Goal: Task Accomplishment & Management: Manage account settings

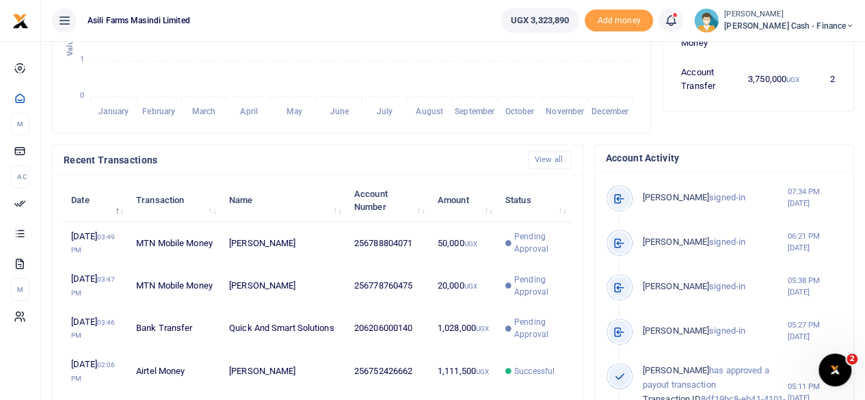
scroll to position [11, 11]
click at [833, 27] on span "[PERSON_NAME] Cash - Finance" at bounding box center [789, 26] width 130 height 12
click at [805, 44] on link "Switch accounts" at bounding box center [757, 49] width 108 height 19
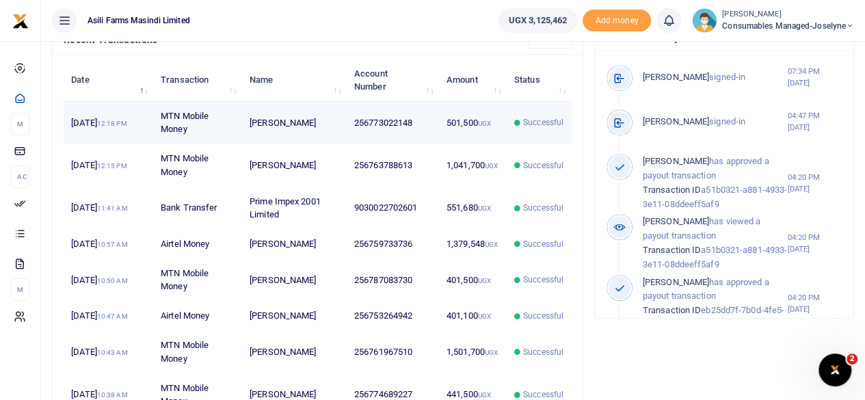
scroll to position [346, 0]
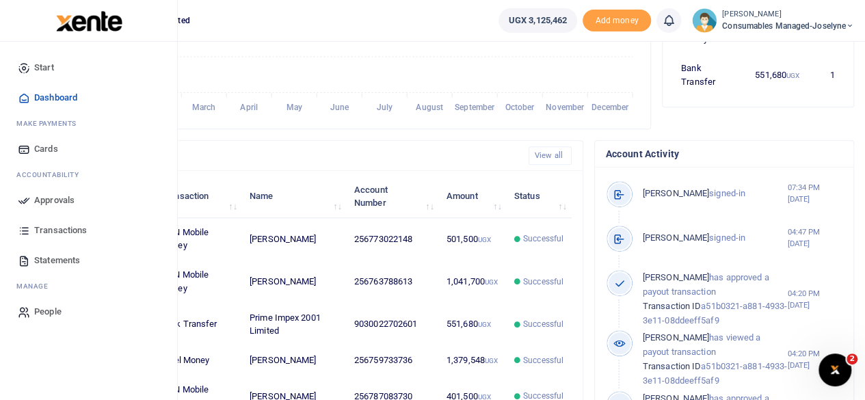
click at [43, 197] on span "Approvals" at bounding box center [54, 201] width 40 height 14
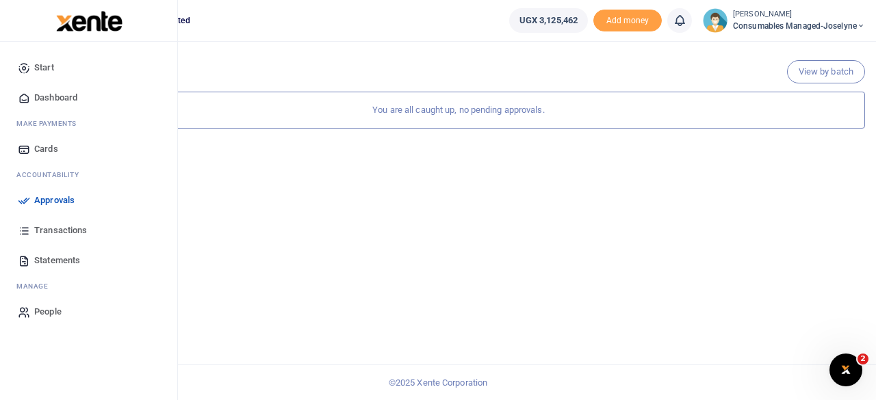
click at [53, 200] on span "Approvals" at bounding box center [54, 201] width 40 height 14
click at [66, 95] on span "Dashboard" at bounding box center [55, 98] width 43 height 14
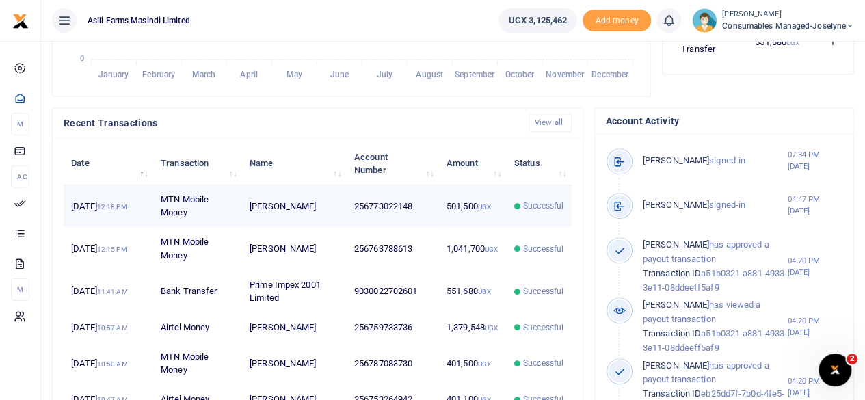
scroll to position [410, 0]
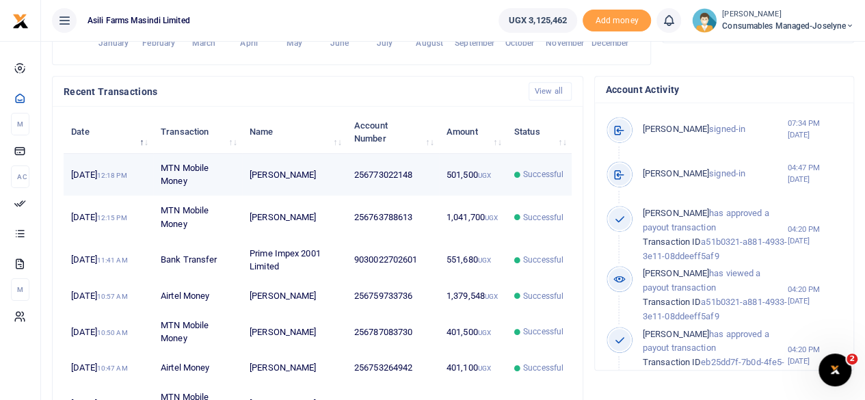
click at [555, 177] on span "Successful" at bounding box center [543, 174] width 40 height 12
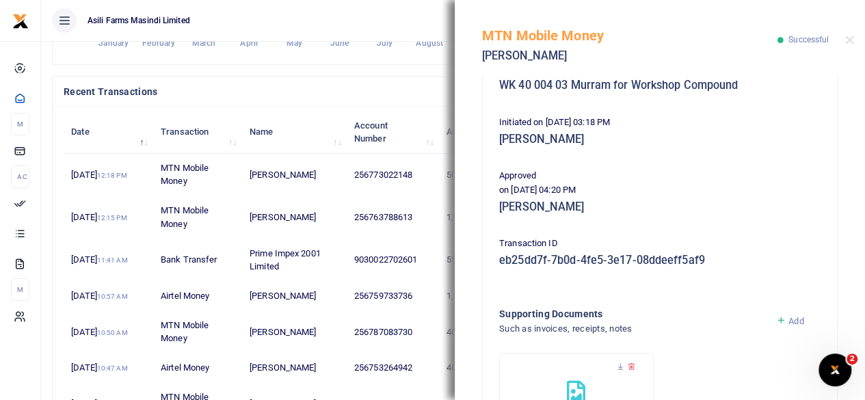
scroll to position [384, 0]
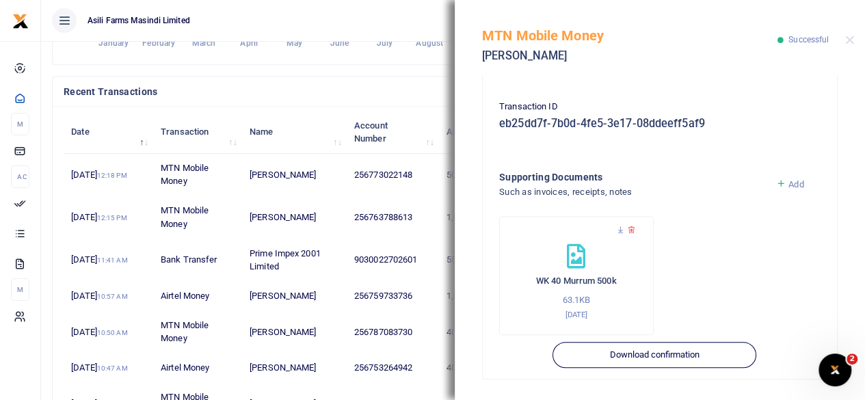
click at [395, 79] on div "Recent Transactions View all" at bounding box center [318, 92] width 530 height 30
click at [848, 38] on button "Close" at bounding box center [850, 40] width 9 height 9
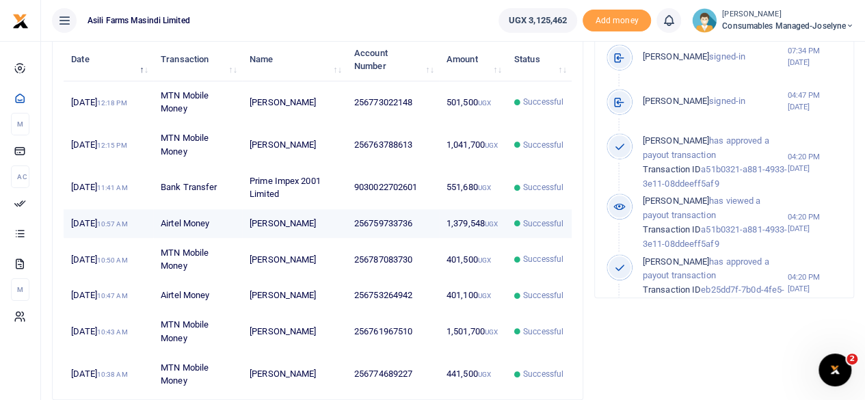
scroll to position [415, 0]
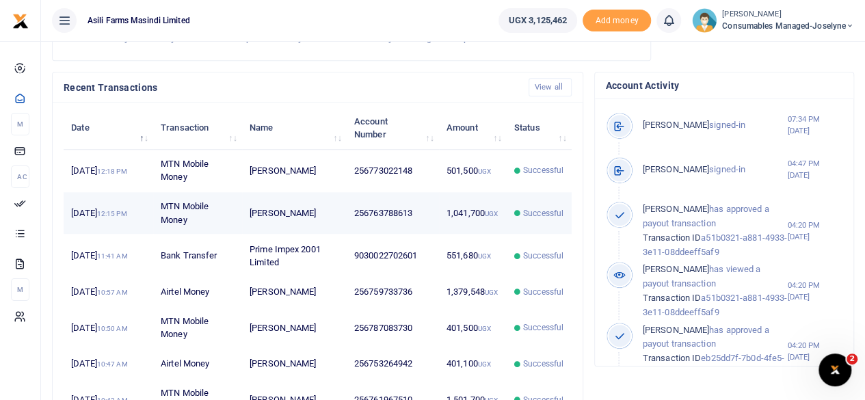
click at [488, 214] on small "UGX" at bounding box center [491, 214] width 13 height 8
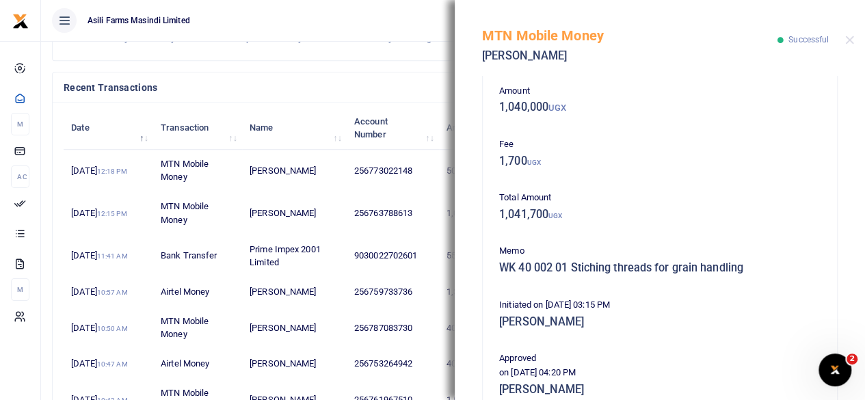
scroll to position [0, 0]
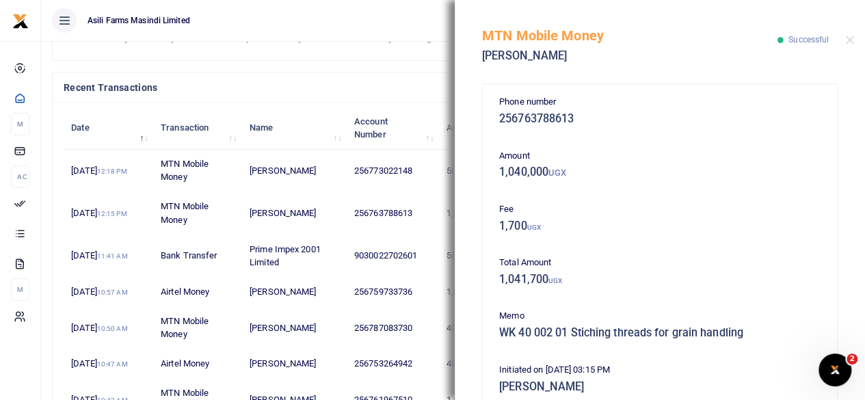
click at [319, 75] on div "Recent Transactions View all" at bounding box center [318, 88] width 530 height 30
click at [850, 40] on button "Close" at bounding box center [850, 40] width 9 height 9
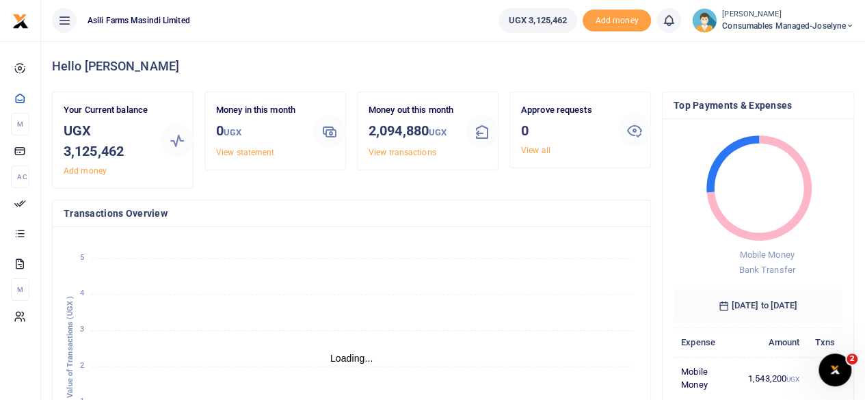
click at [851, 24] on icon at bounding box center [850, 26] width 8 height 10
click at [799, 52] on link "Switch accounts" at bounding box center [802, 49] width 108 height 19
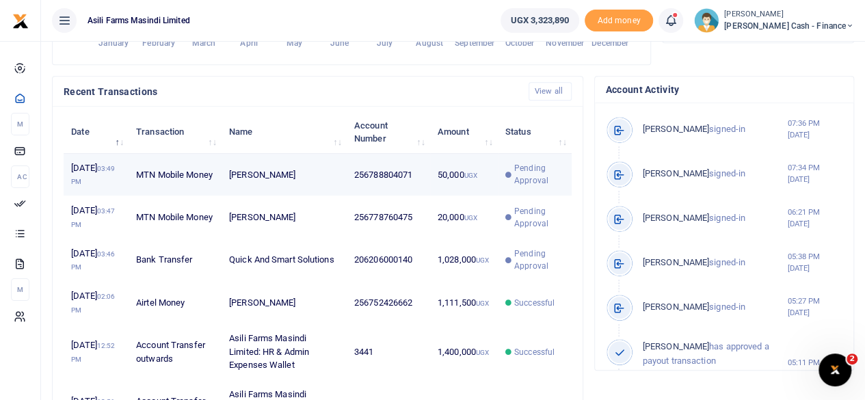
scroll to position [11, 11]
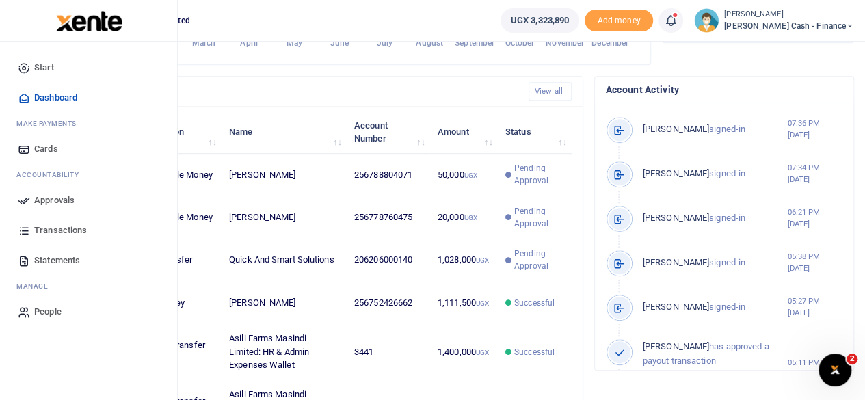
click at [36, 200] on span "Approvals" at bounding box center [54, 201] width 40 height 14
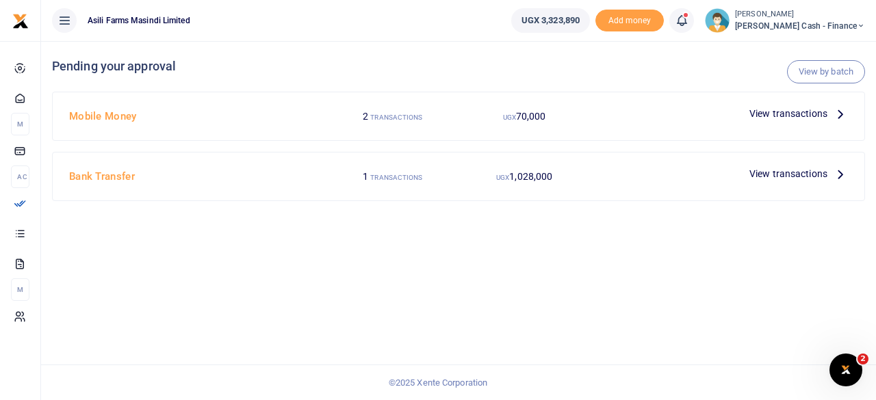
click at [834, 173] on icon at bounding box center [840, 173] width 15 height 15
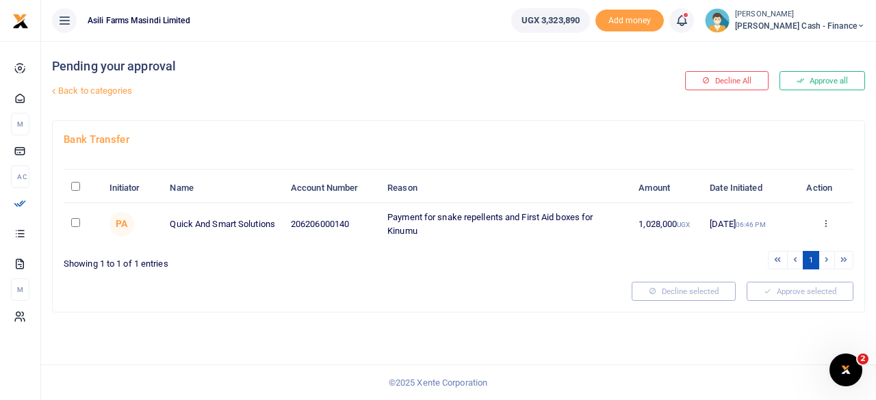
click at [79, 184] on input "\a \a : activate to sort column descending" at bounding box center [75, 186] width 9 height 9
checkbox input "true"
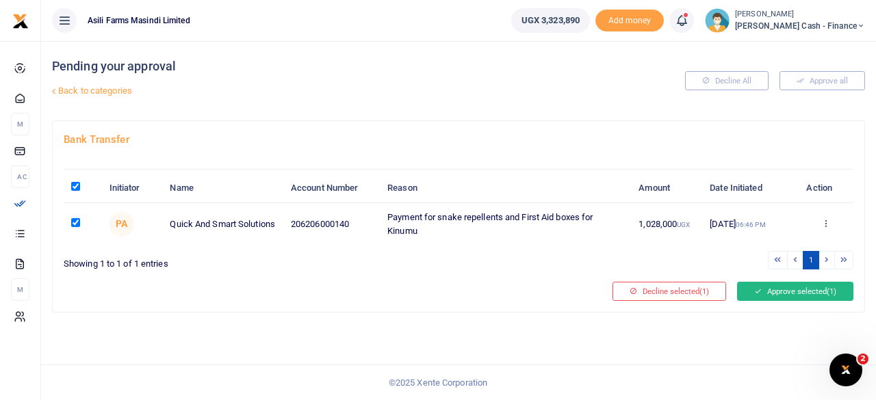
click at [790, 289] on button "Approve selected (1)" at bounding box center [795, 291] width 116 height 19
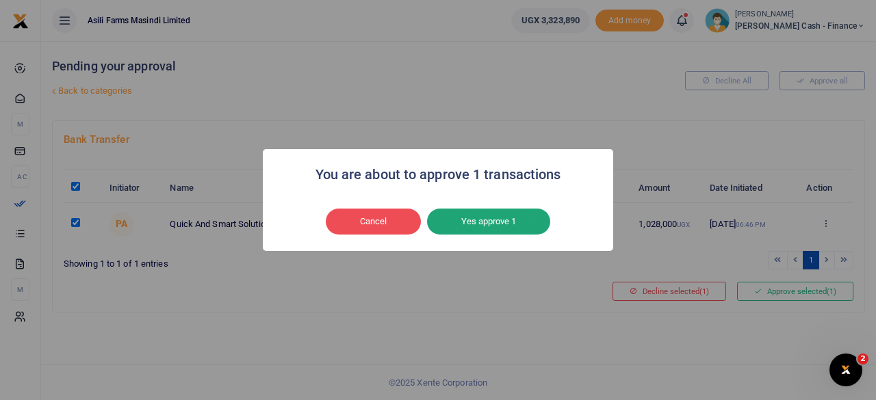
click at [503, 222] on button "Yes approve 1" at bounding box center [488, 222] width 123 height 26
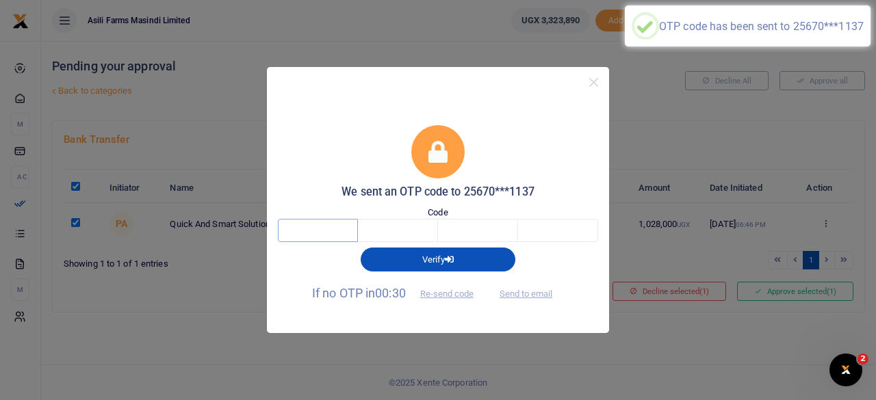
click at [343, 222] on input "text" at bounding box center [318, 230] width 80 height 23
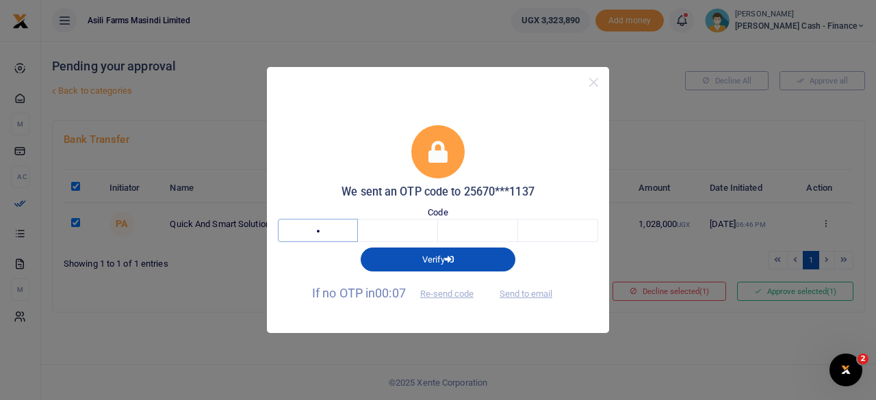
type input "7"
type input "3"
type input "4"
type input "1"
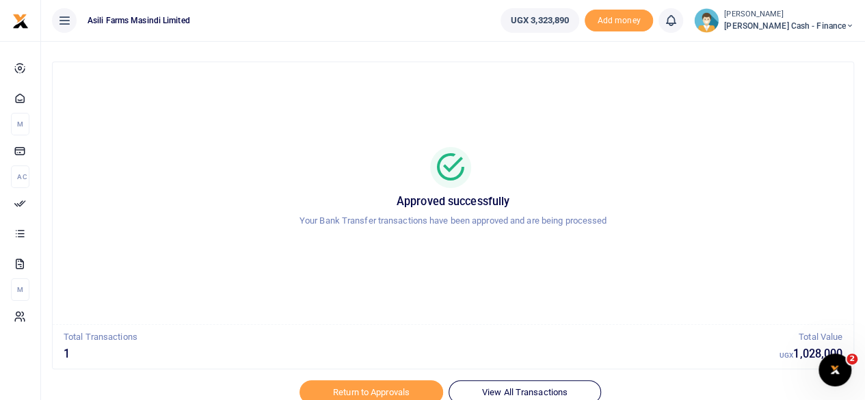
scroll to position [70, 0]
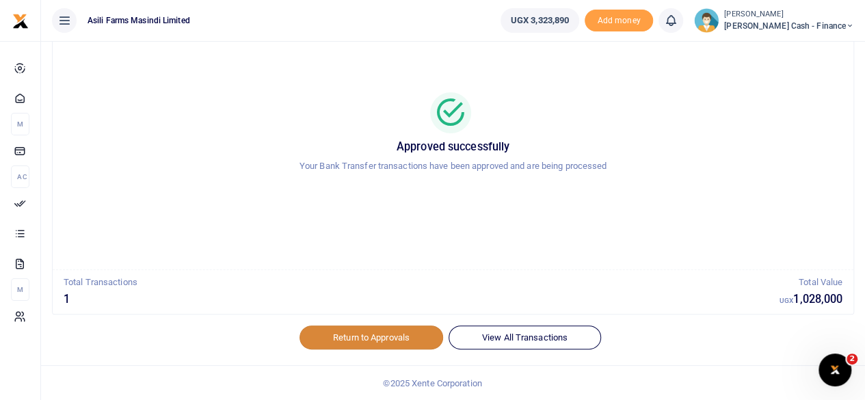
click at [389, 337] on link "Return to Approvals" at bounding box center [372, 337] width 144 height 23
click at [374, 332] on link "Return to Approvals" at bounding box center [372, 337] width 144 height 23
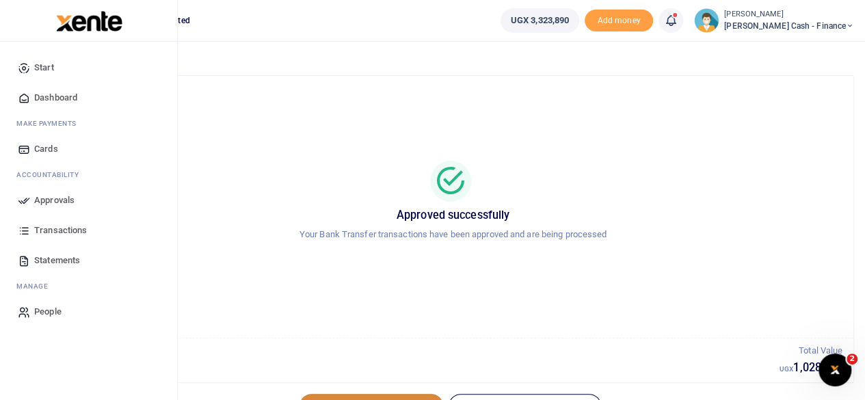
scroll to position [0, 0]
click at [71, 206] on span "Approvals" at bounding box center [54, 201] width 40 height 14
click at [41, 200] on span "Approvals" at bounding box center [54, 201] width 40 height 14
click at [49, 198] on span "Approvals" at bounding box center [54, 201] width 40 height 14
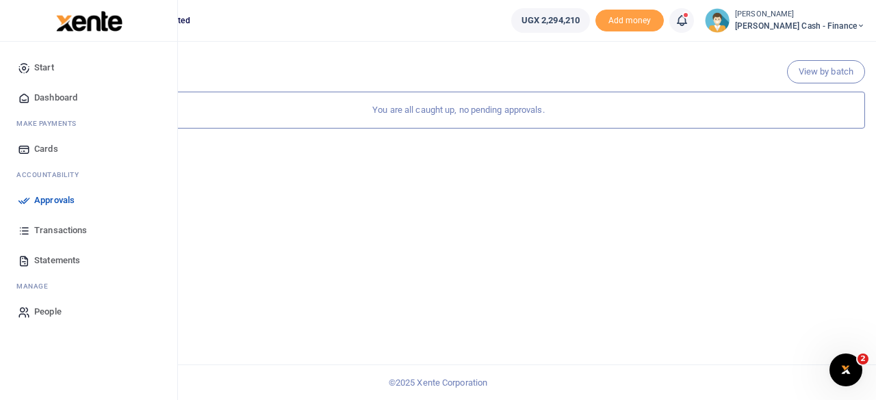
click at [40, 196] on span "Approvals" at bounding box center [54, 201] width 40 height 14
click at [71, 95] on span "Dashboard" at bounding box center [55, 98] width 43 height 14
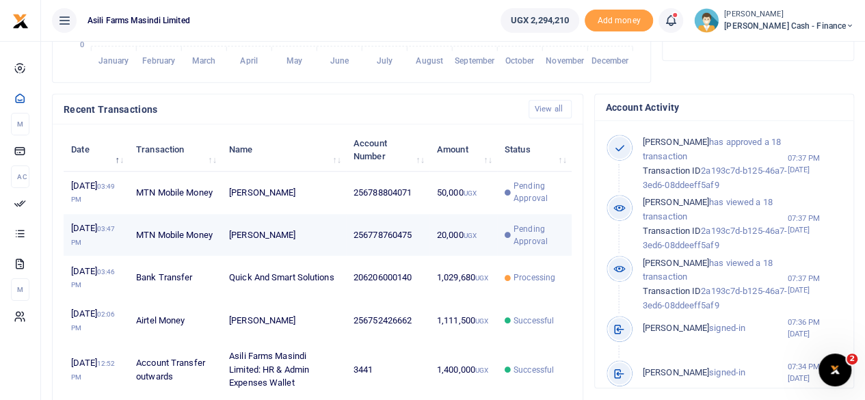
scroll to position [410, 0]
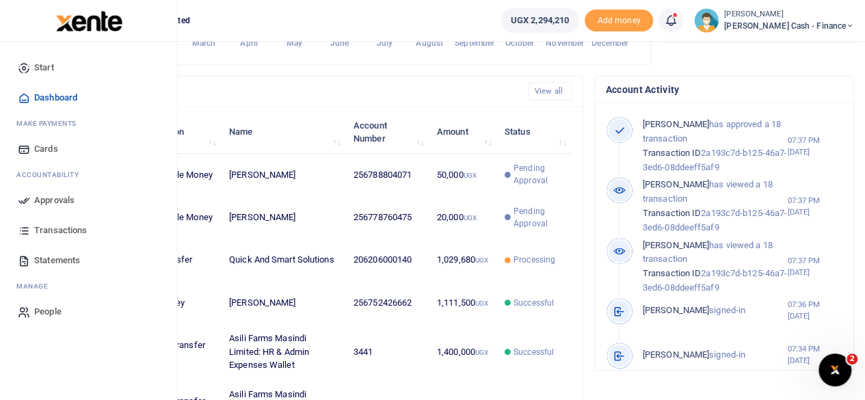
click at [44, 198] on span "Approvals" at bounding box center [54, 201] width 40 height 14
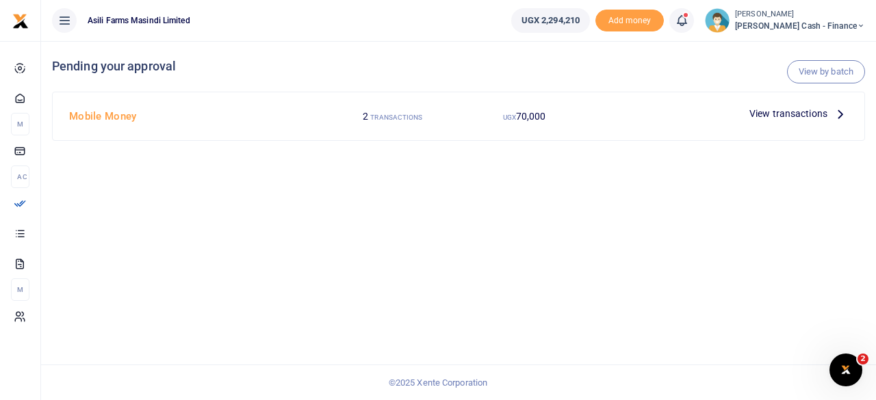
click at [836, 114] on icon at bounding box center [840, 113] width 15 height 15
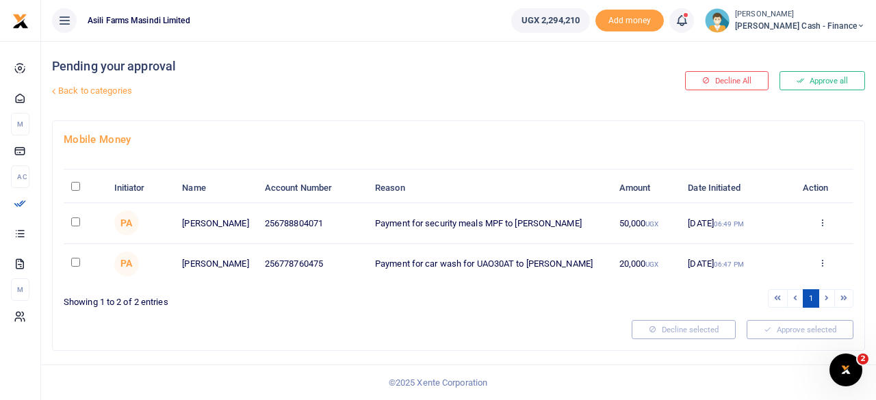
click at [79, 258] on input "checkbox" at bounding box center [75, 262] width 9 height 9
checkbox input "true"
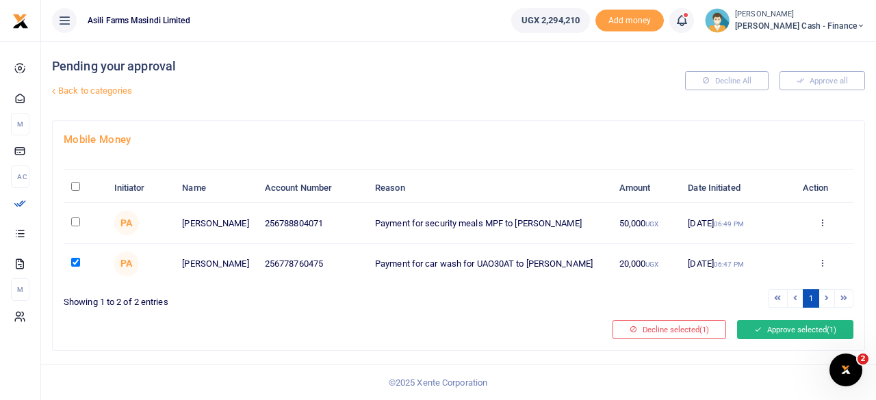
click at [787, 328] on button "Approve selected (1)" at bounding box center [795, 329] width 116 height 19
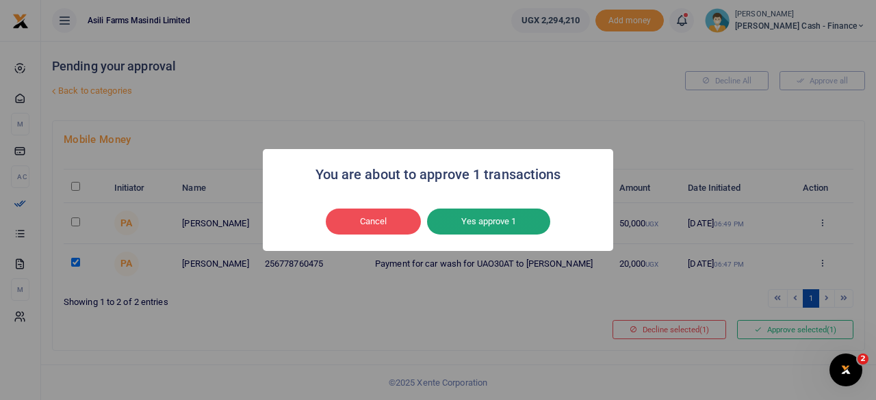
click at [486, 226] on button "Yes approve 1" at bounding box center [488, 222] width 123 height 26
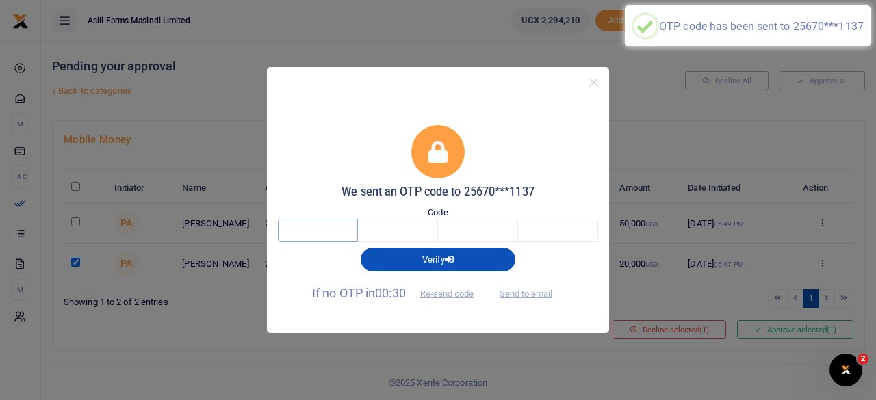
click at [332, 224] on input "text" at bounding box center [318, 230] width 80 height 23
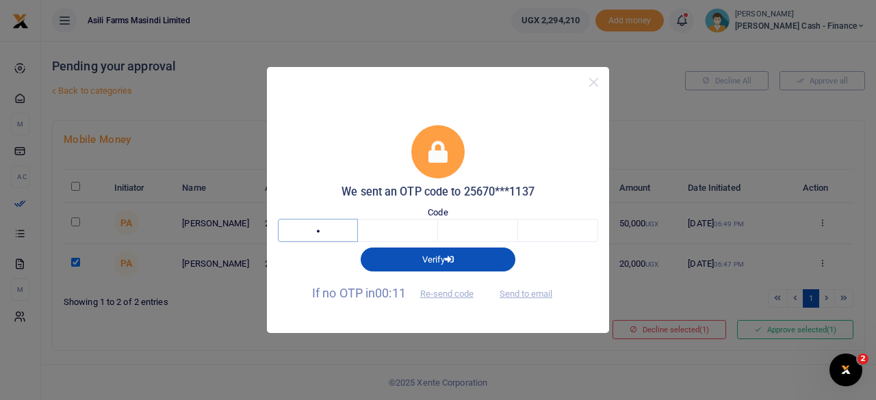
type input "7"
type input "2"
type input "3"
type input "9"
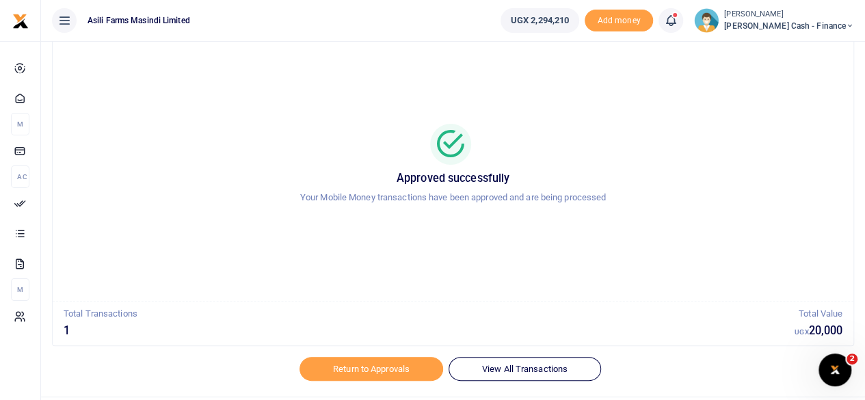
scroll to position [70, 0]
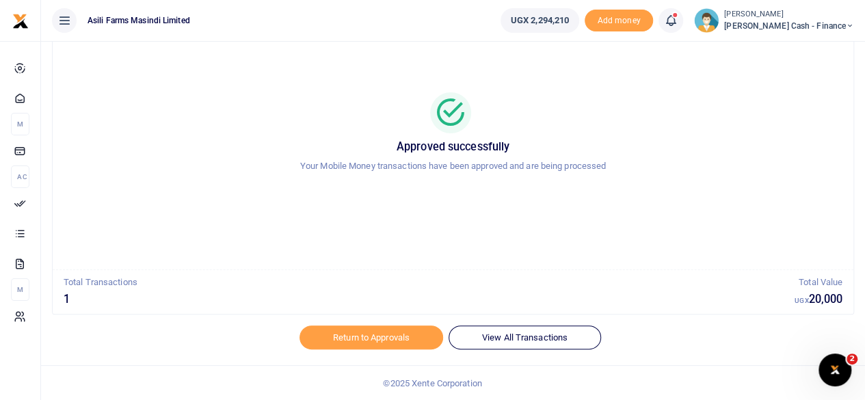
click at [829, 21] on span "Petty Cash - Finance" at bounding box center [789, 26] width 130 height 12
click at [806, 51] on link "Switch accounts" at bounding box center [757, 49] width 108 height 19
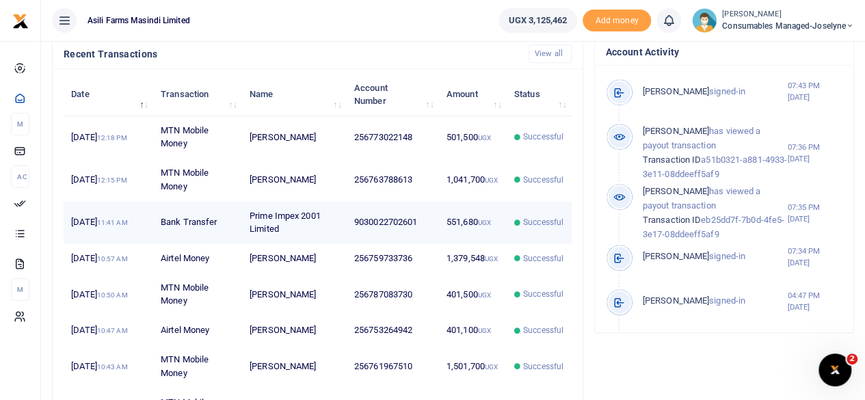
scroll to position [410, 0]
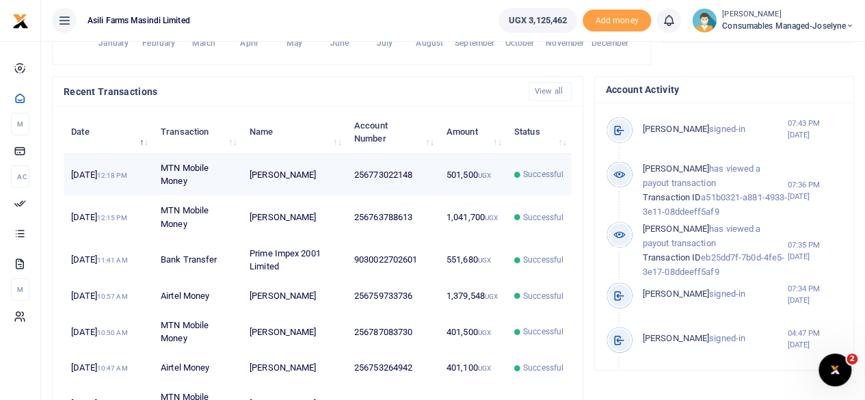
click at [540, 174] on span "Successful" at bounding box center [543, 174] width 40 height 12
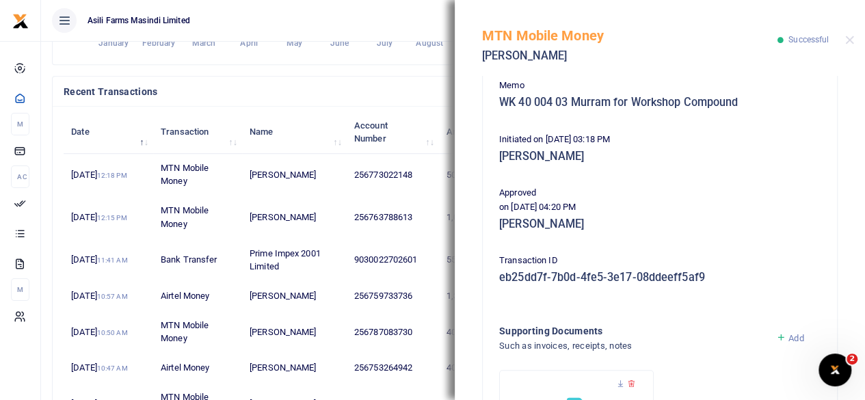
scroll to position [111, 0]
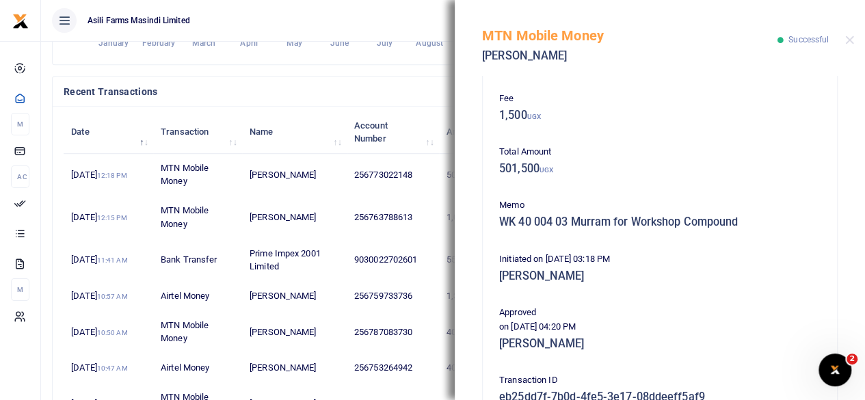
click at [390, 91] on h4 "Recent Transactions" at bounding box center [291, 91] width 454 height 15
click at [848, 41] on button "Close" at bounding box center [850, 40] width 9 height 9
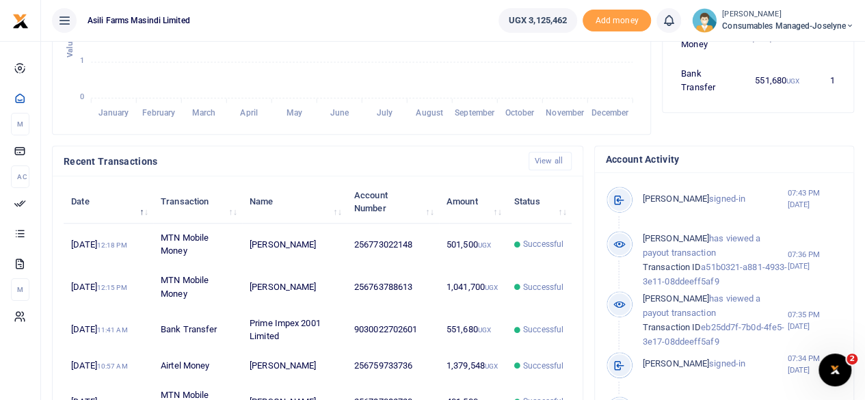
scroll to position [342, 0]
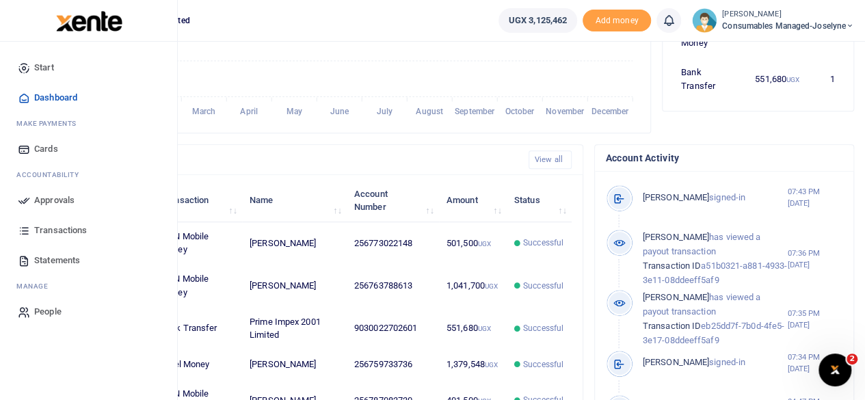
click at [59, 225] on span "Transactions" at bounding box center [60, 231] width 53 height 14
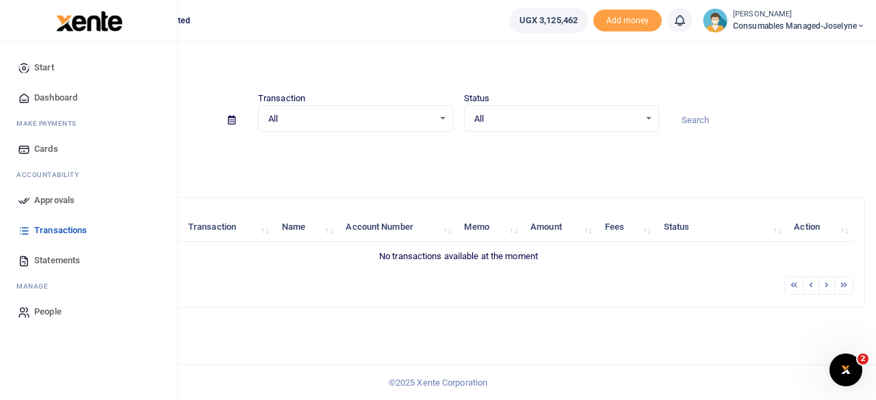
click at [62, 94] on span "Dashboard" at bounding box center [55, 98] width 43 height 14
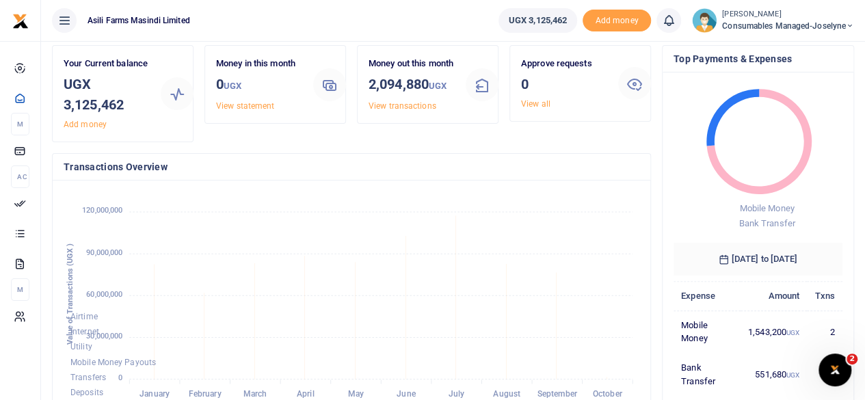
scroll to position [68, 0]
